Goal: Task Accomplishment & Management: Manage account settings

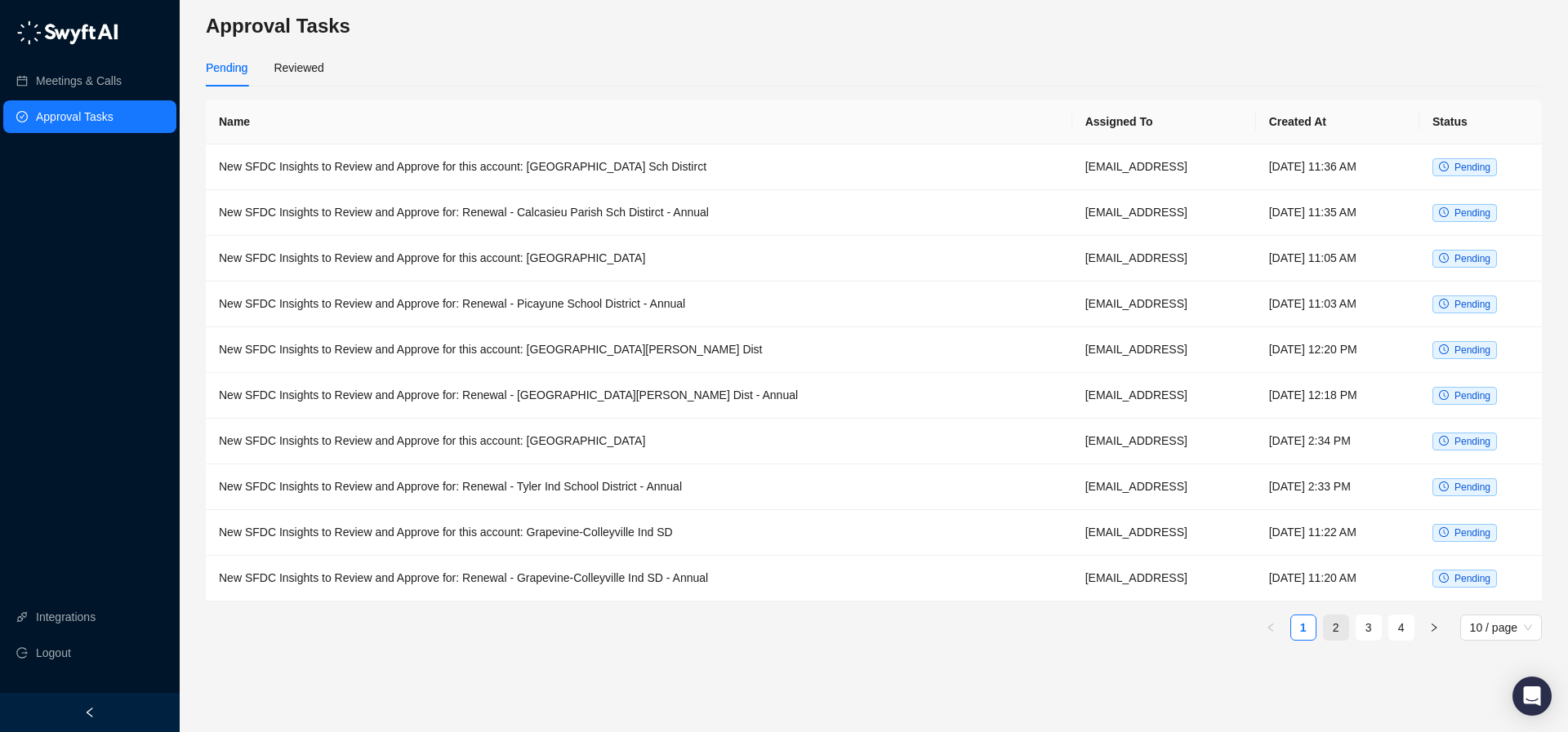
click at [1347, 630] on link "2" at bounding box center [1336, 628] width 25 height 25
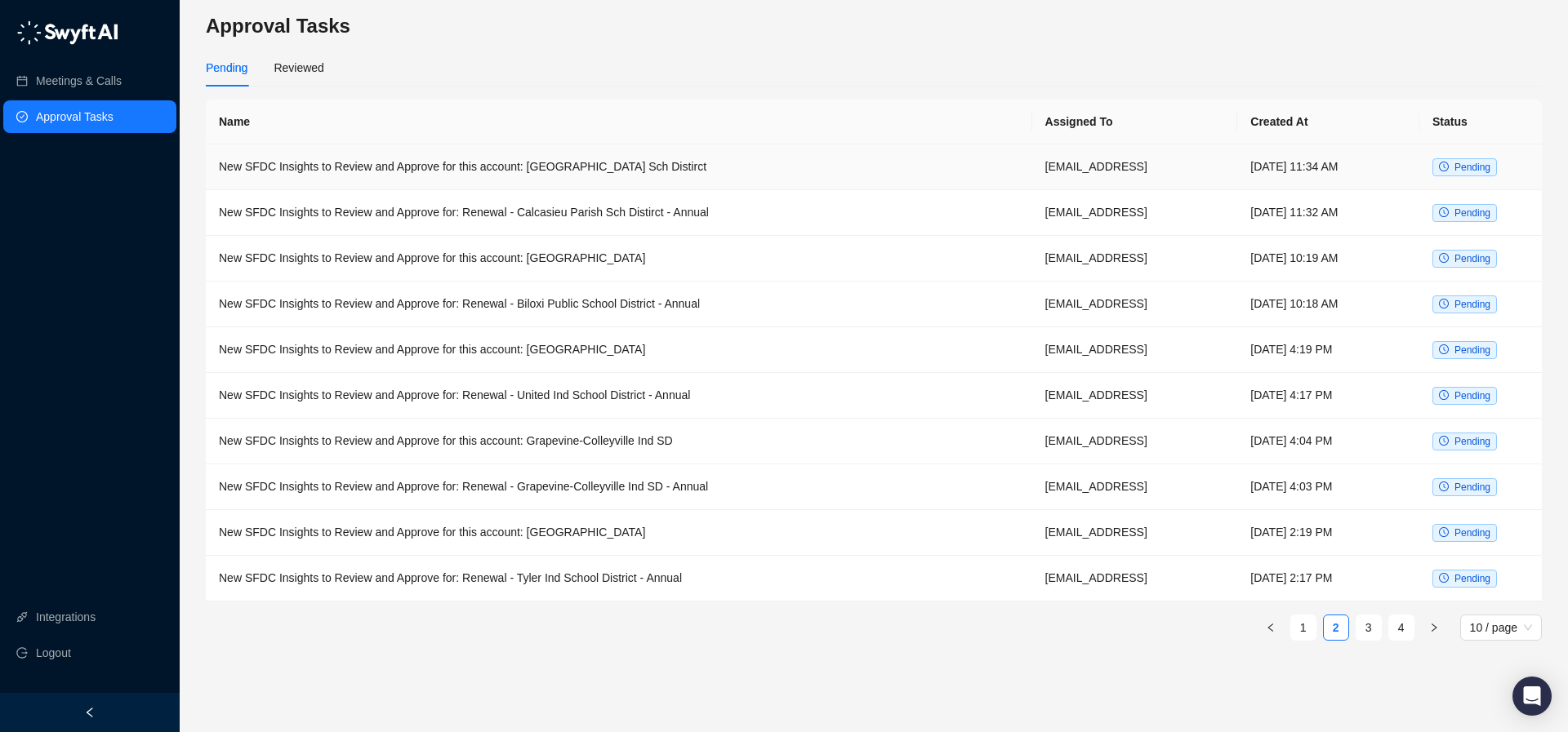
click at [604, 171] on td "New SFDC Insights to Review and Approve for this account: [GEOGRAPHIC_DATA] Sch…" at bounding box center [619, 167] width 827 height 46
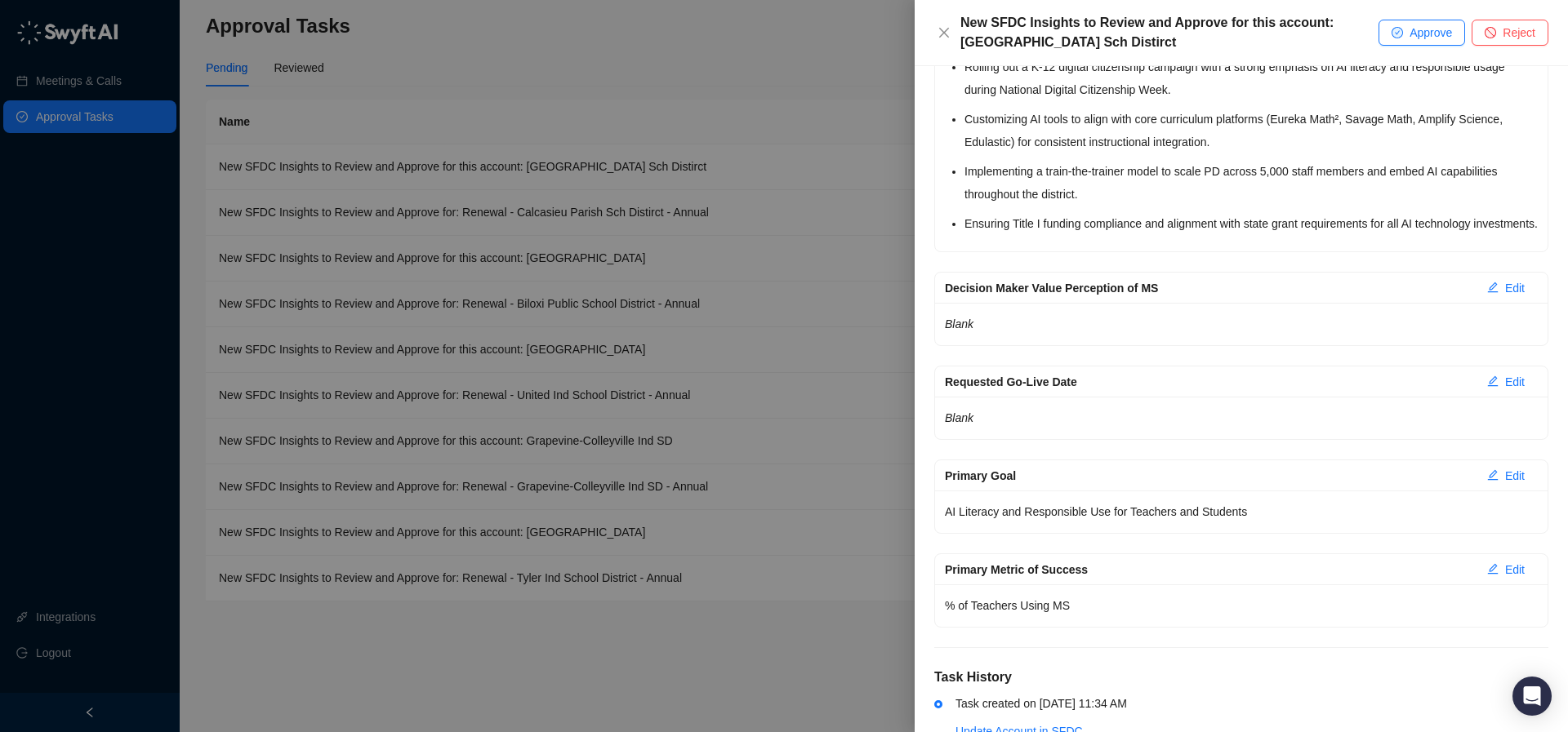
scroll to position [3022, 0]
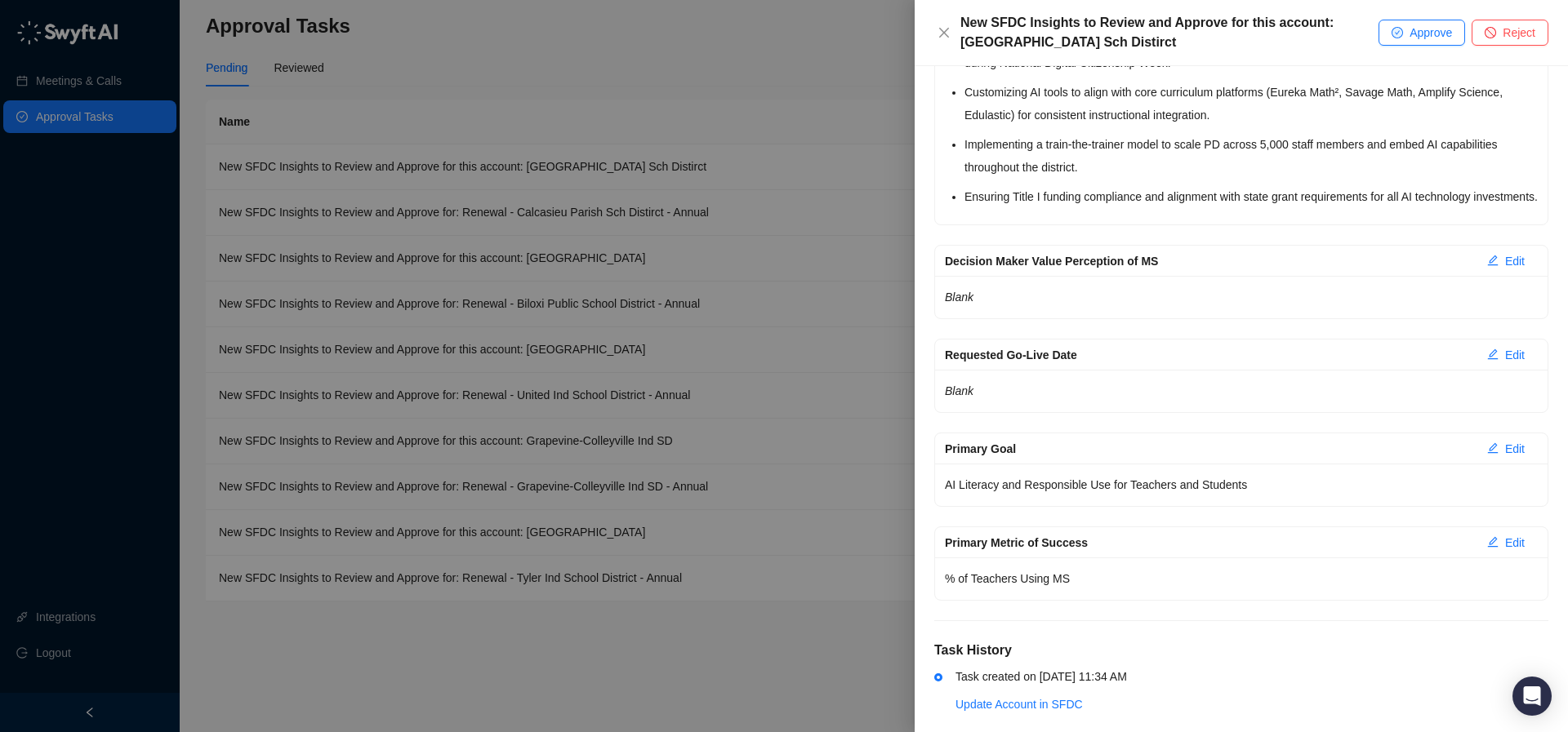
click at [667, 236] on div at bounding box center [784, 366] width 1568 height 732
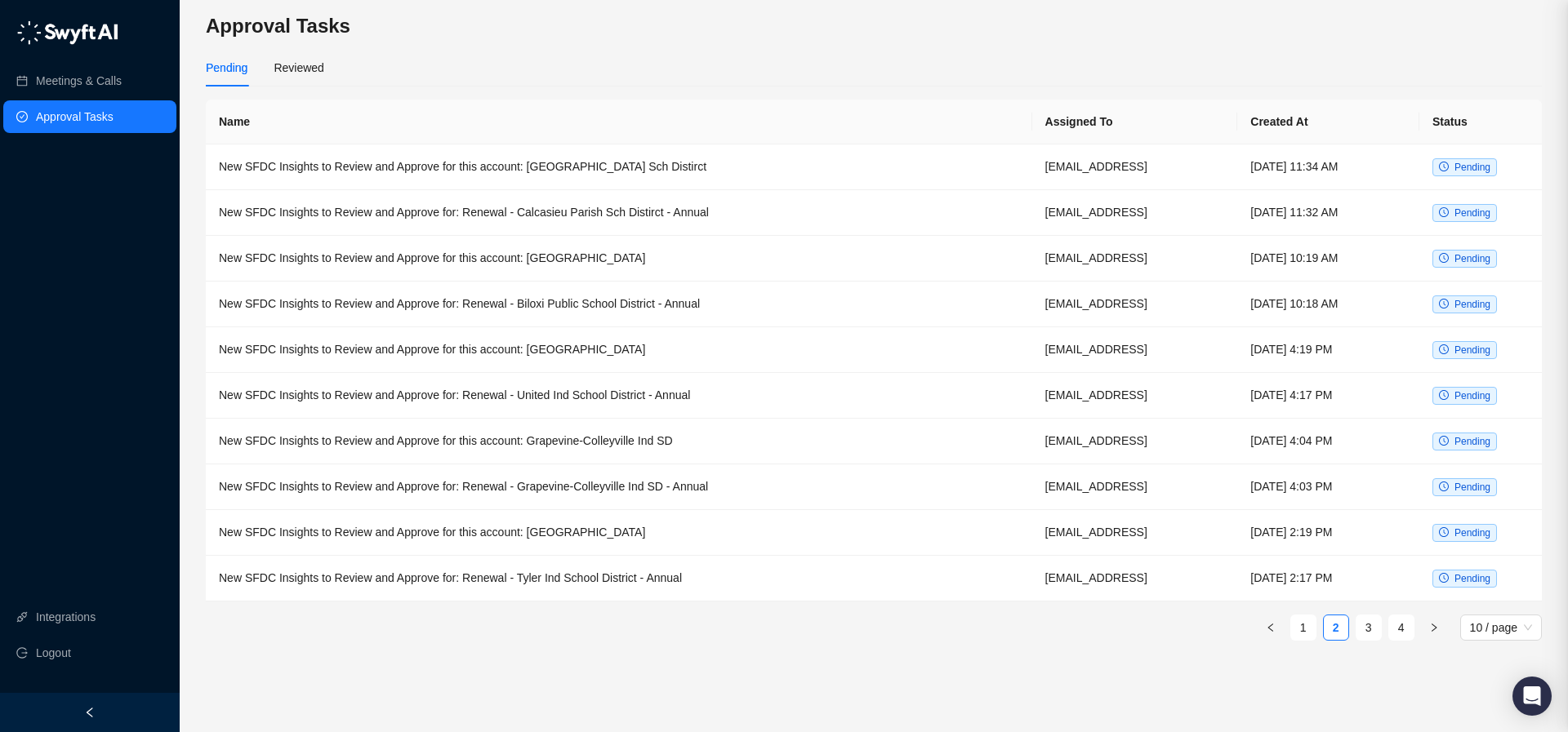
click at [647, 217] on td "New SFDC Insights to Review and Approve for: Renewal - Calcasieu Parish Sch Dis…" at bounding box center [619, 213] width 827 height 46
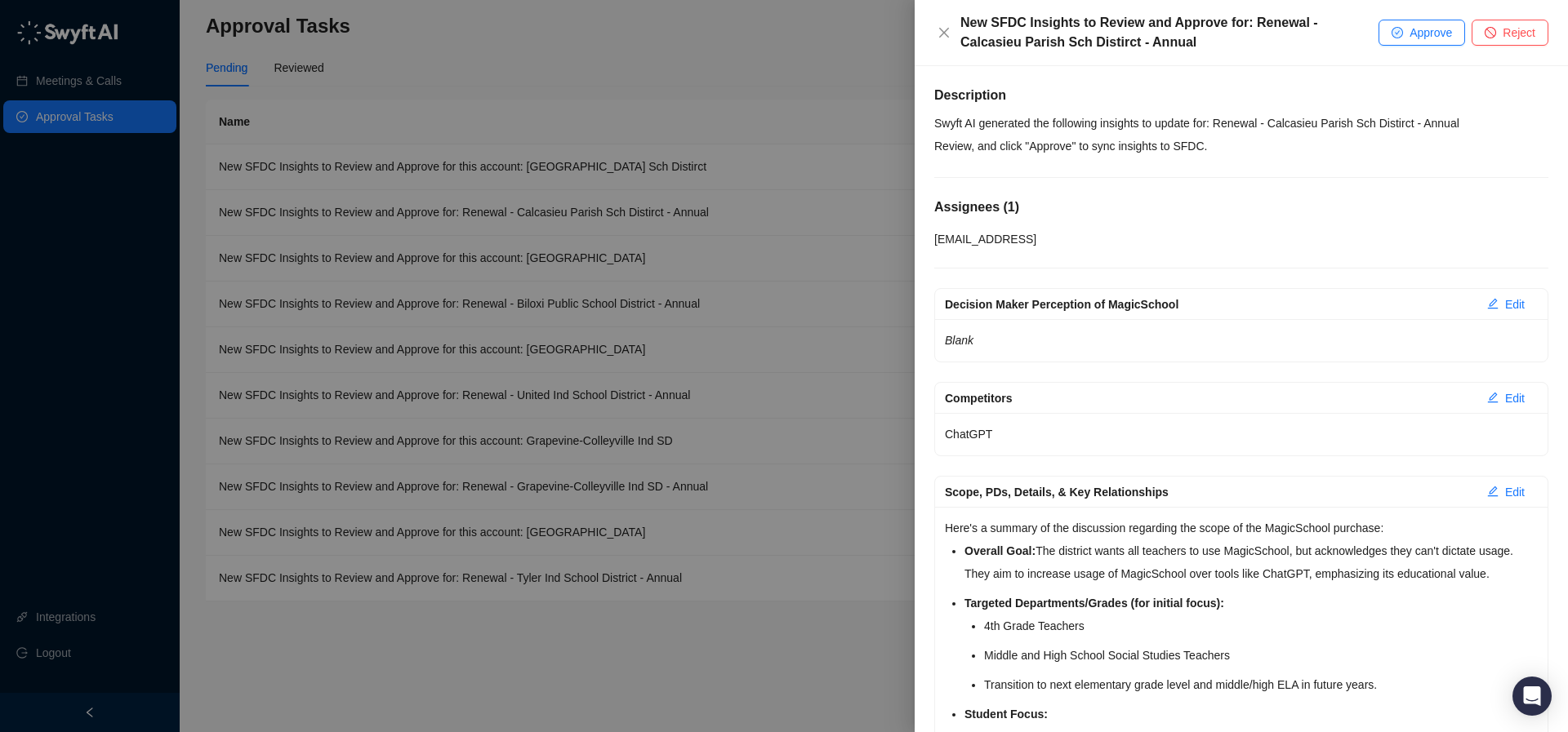
click at [788, 28] on div at bounding box center [784, 366] width 1568 height 732
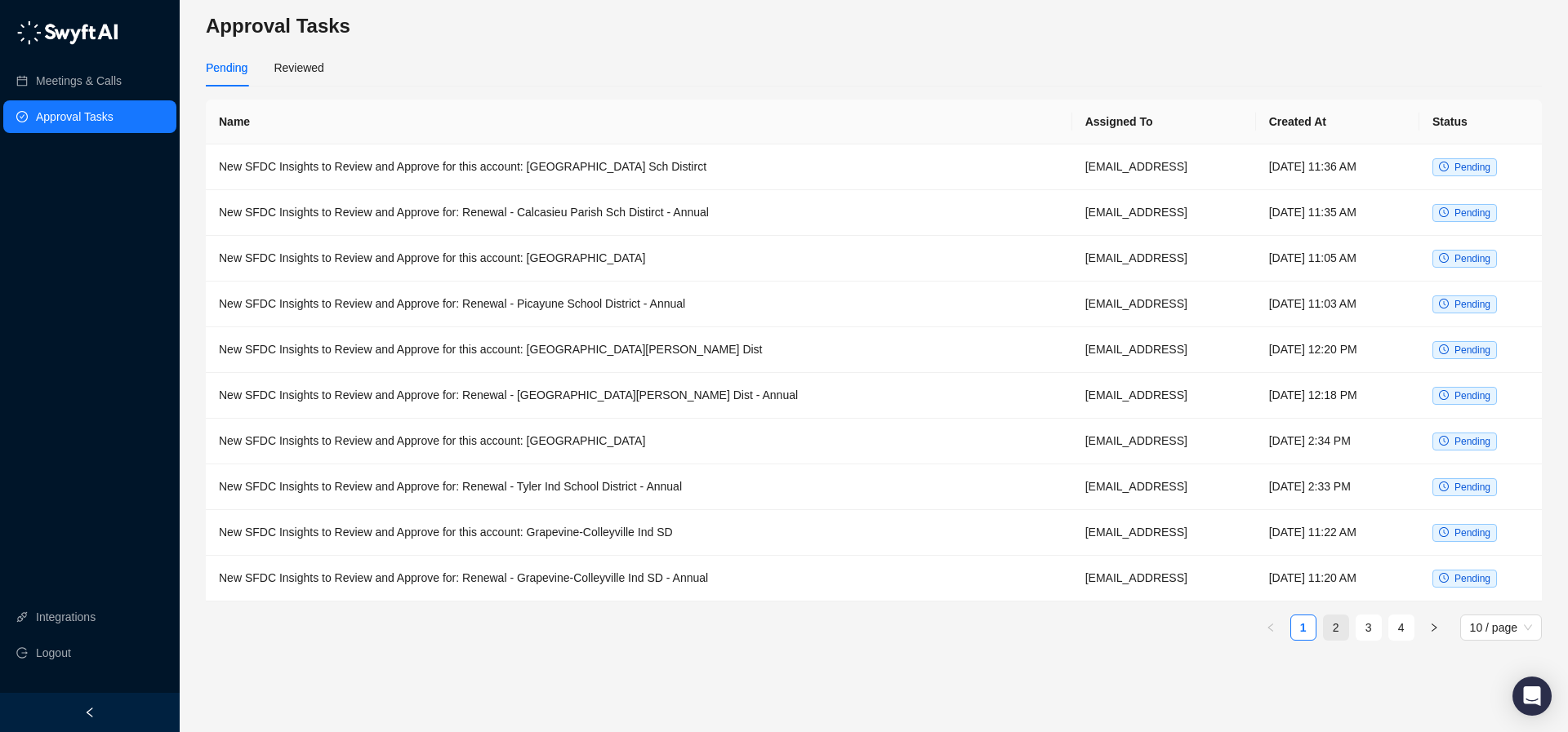
click at [1335, 626] on link "2" at bounding box center [1336, 628] width 25 height 25
